Goal: Task Accomplishment & Management: Use online tool/utility

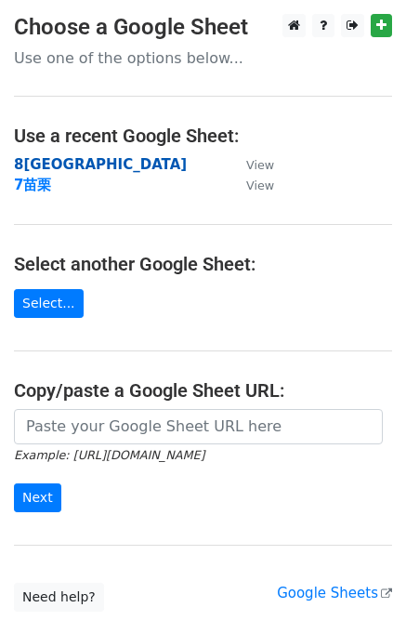
click at [51, 166] on strong "8[GEOGRAPHIC_DATA]" at bounding box center [100, 164] width 173 height 17
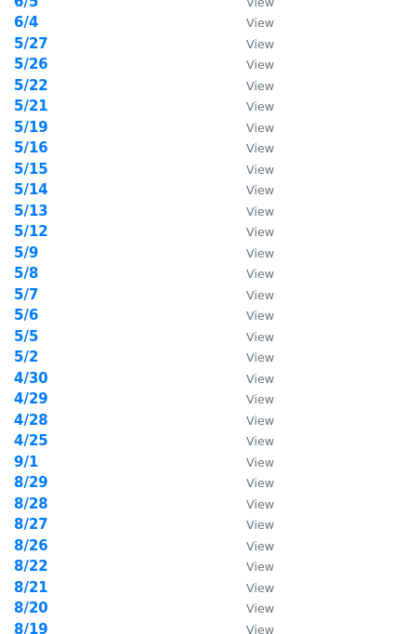
scroll to position [372, 0]
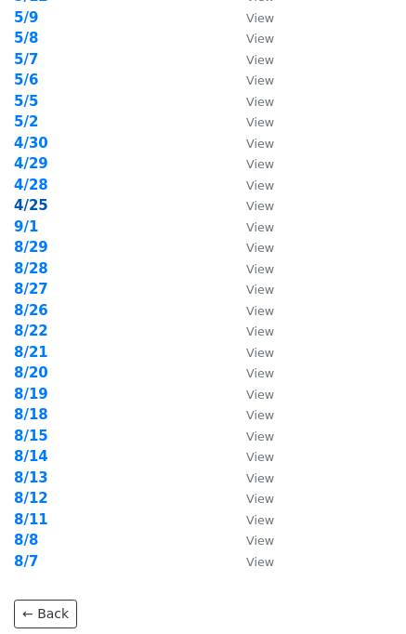
click at [32, 206] on strong "4/25" at bounding box center [31, 205] width 34 height 17
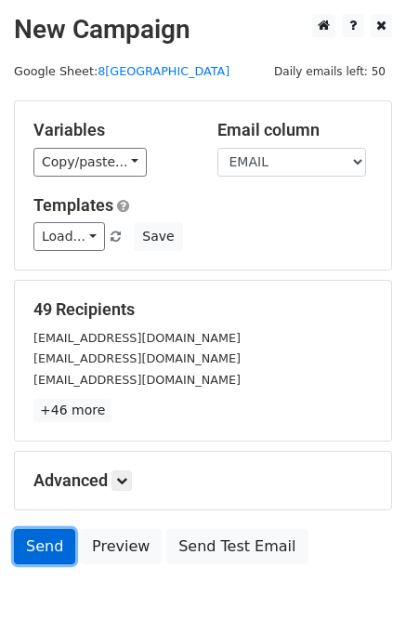
click at [55, 551] on link "Send" at bounding box center [44, 546] width 61 height 35
